Goal: Transaction & Acquisition: Purchase product/service

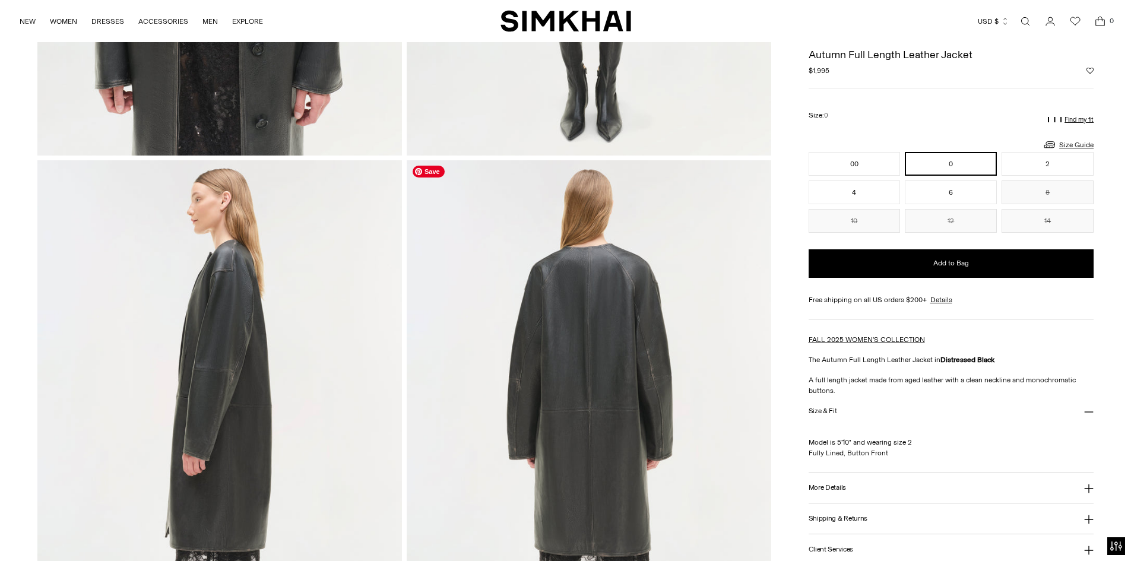
scroll to position [989, 0]
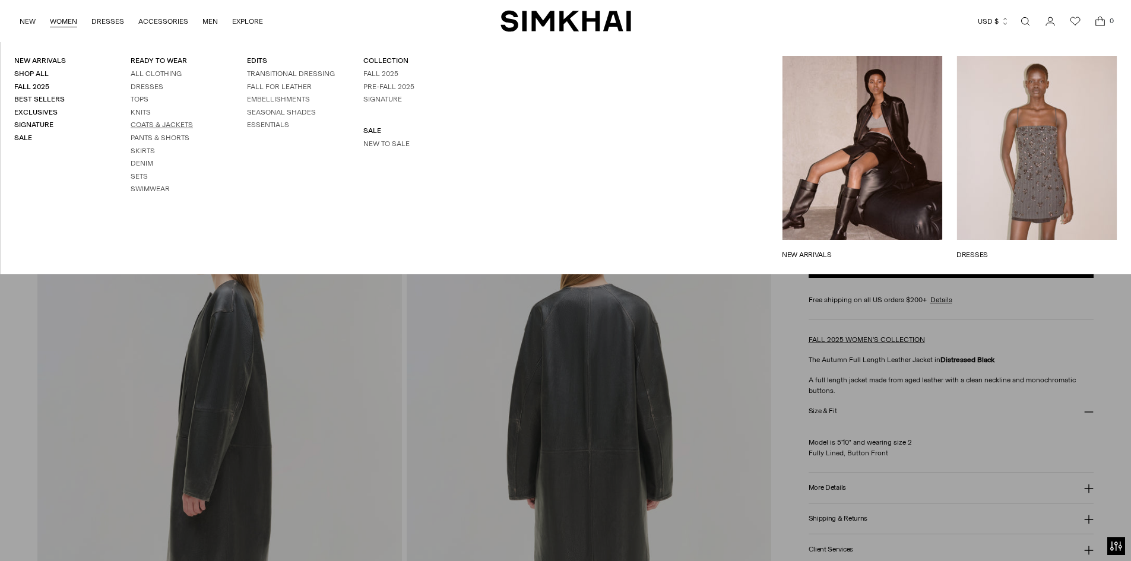
click at [161, 124] on link "Coats & Jackets" at bounding box center [162, 125] width 62 height 8
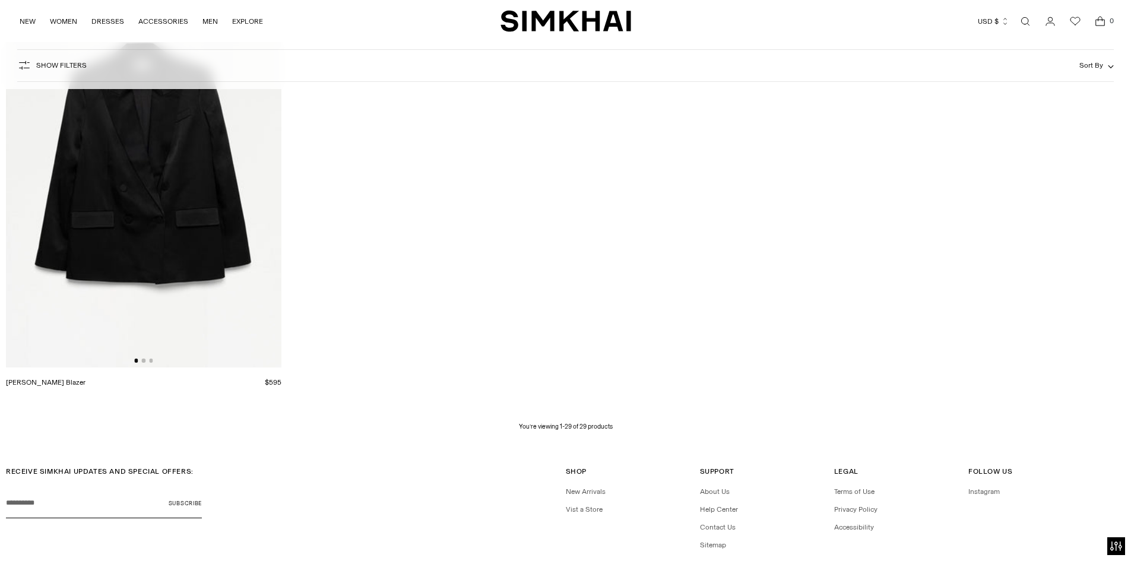
scroll to position [3612, 0]
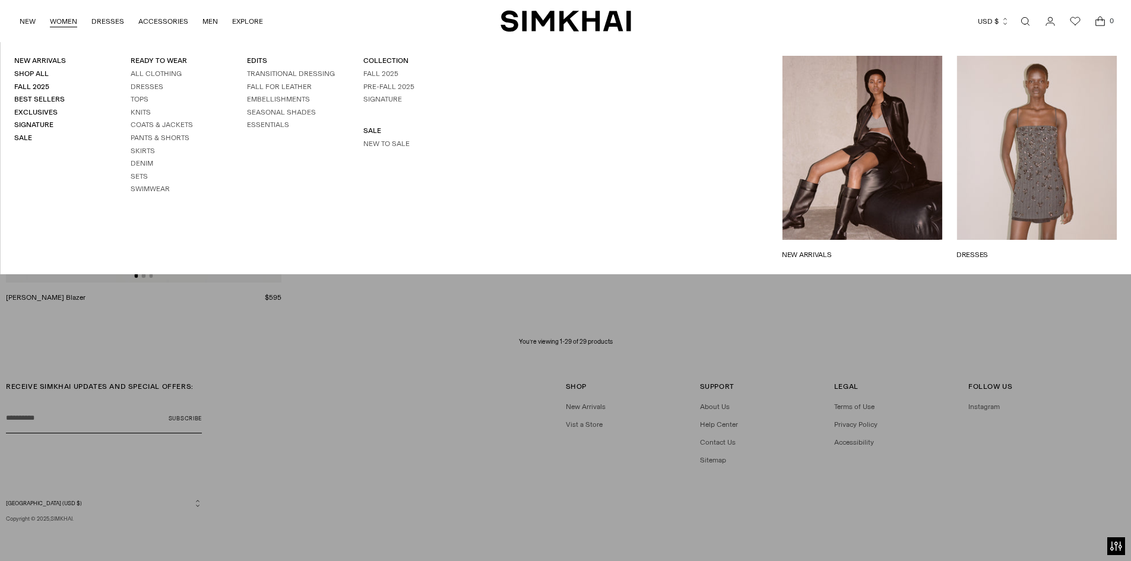
click at [141, 91] on li "Dresses" at bounding box center [175, 87] width 88 height 10
click at [143, 86] on link "Dresses" at bounding box center [147, 87] width 33 height 8
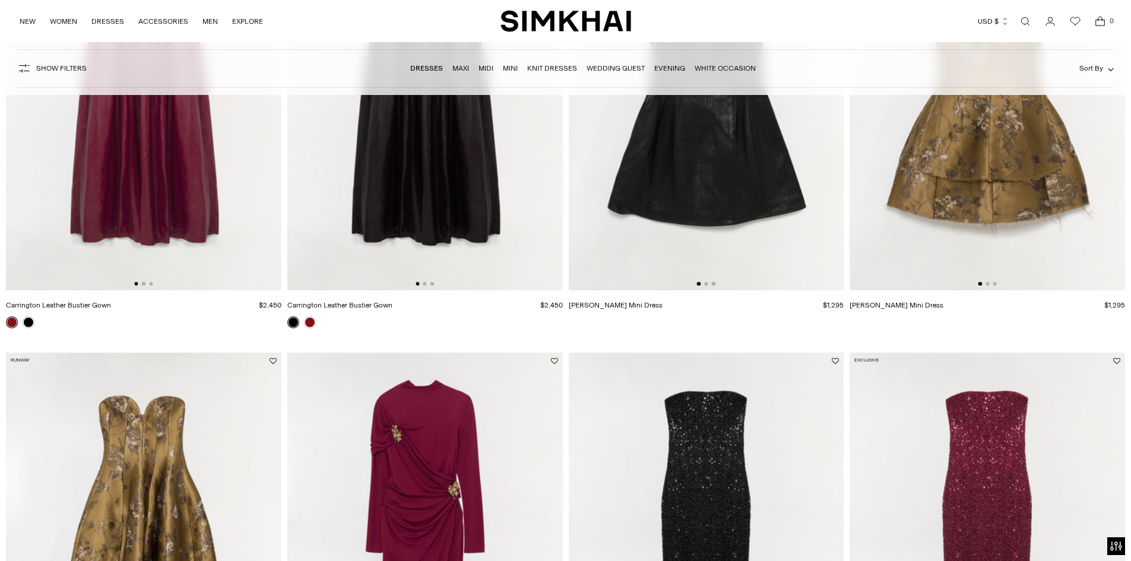
scroll to position [594, 0]
